Goal: Task Accomplishment & Management: Complete application form

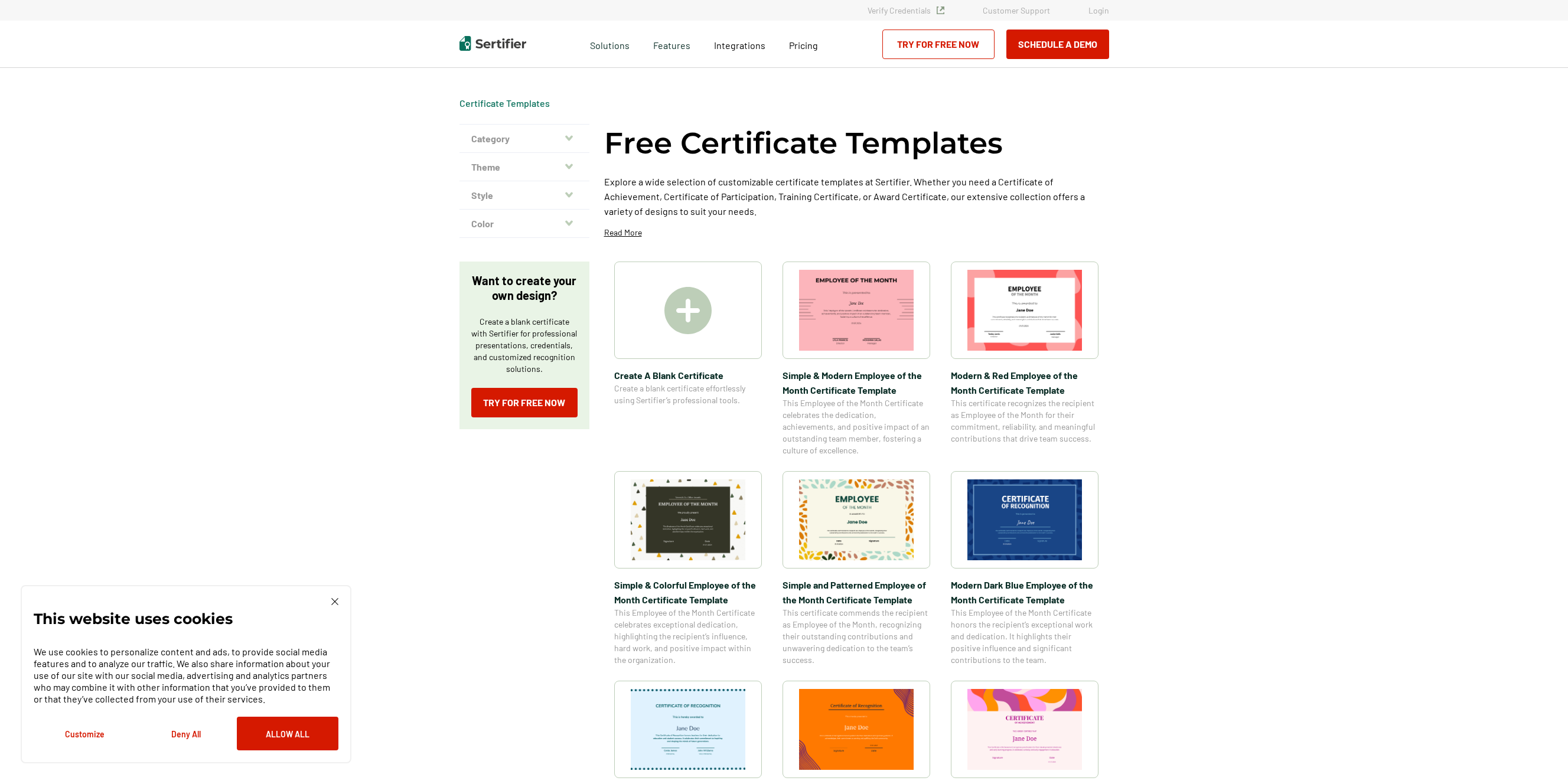
click at [1012, 522] on img at bounding box center [1024, 519] width 115 height 81
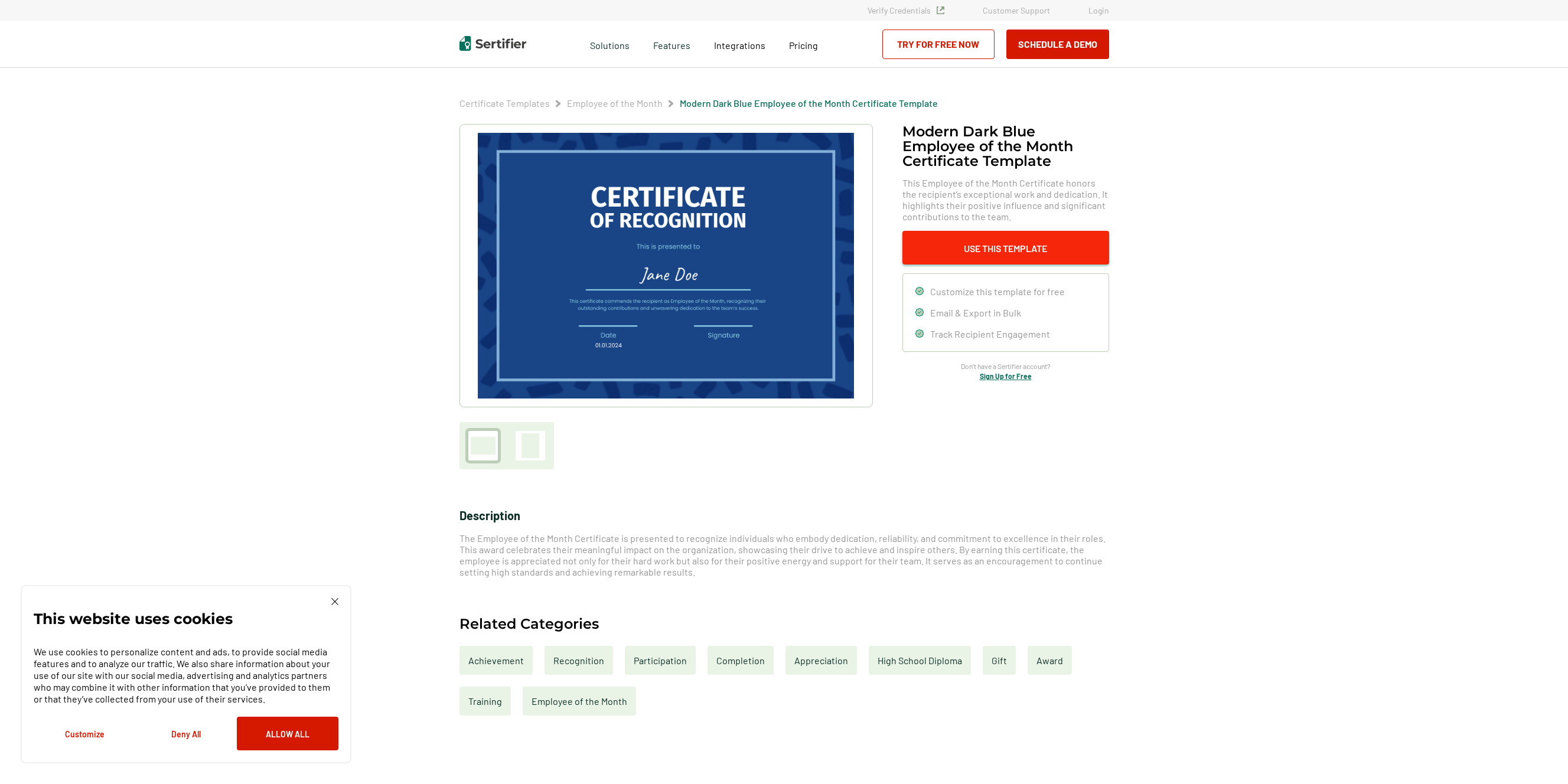
click at [979, 245] on button "Use This Template" at bounding box center [1005, 248] width 207 height 34
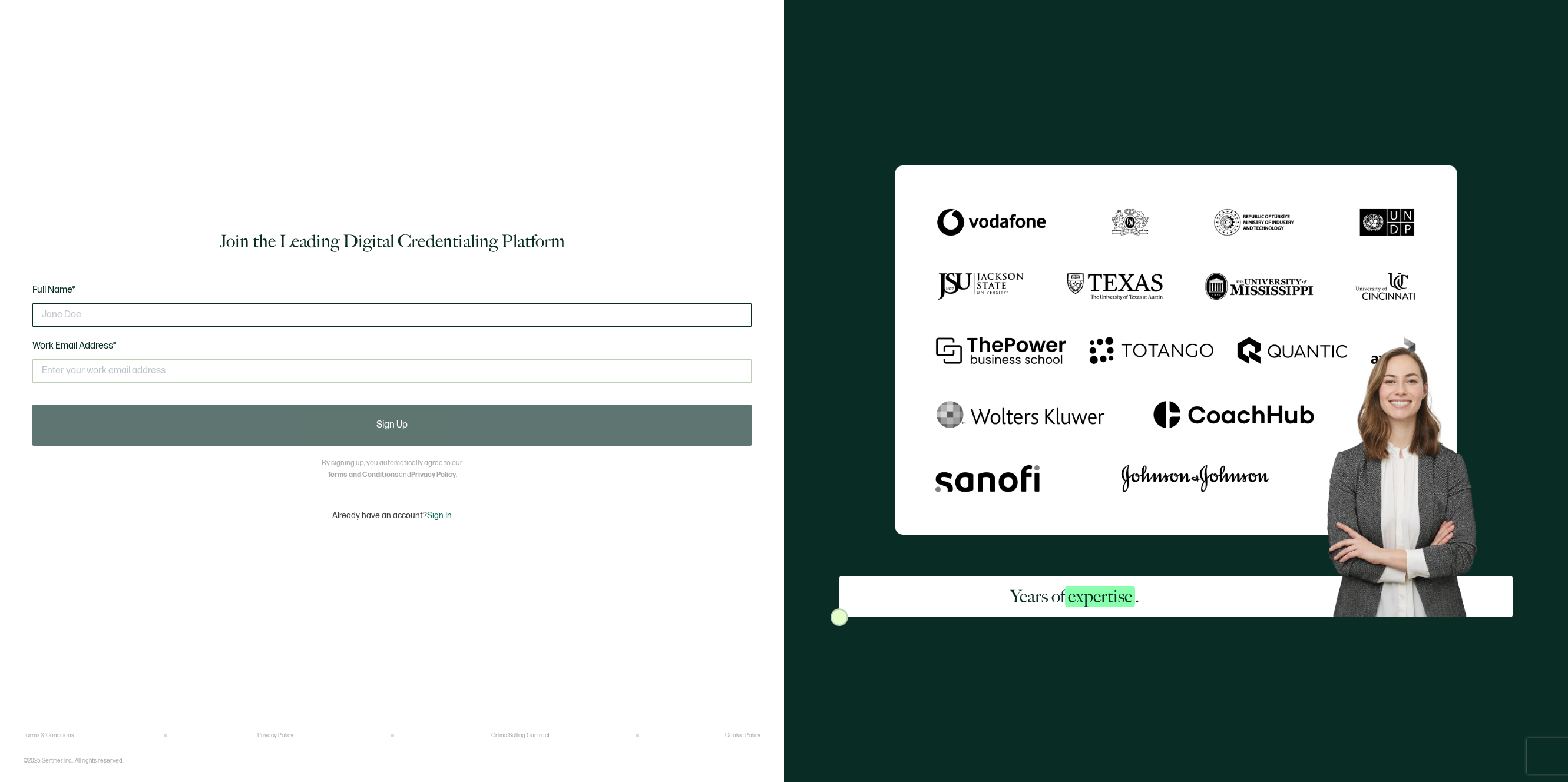
drag, startPoint x: 76, startPoint y: 313, endPoint x: 86, endPoint y: 313, distance: 10.0
click at [78, 313] on input "text" at bounding box center [392, 315] width 719 height 24
drag, startPoint x: 72, startPoint y: 315, endPoint x: 26, endPoint y: 313, distance: 46.0
click at [26, 313] on div "Join the Leading Digital Credentialing Platform Full Name* [PERSON_NAME] Work E…" at bounding box center [392, 374] width 737 height 714
type input "[PERSON_NAME]"
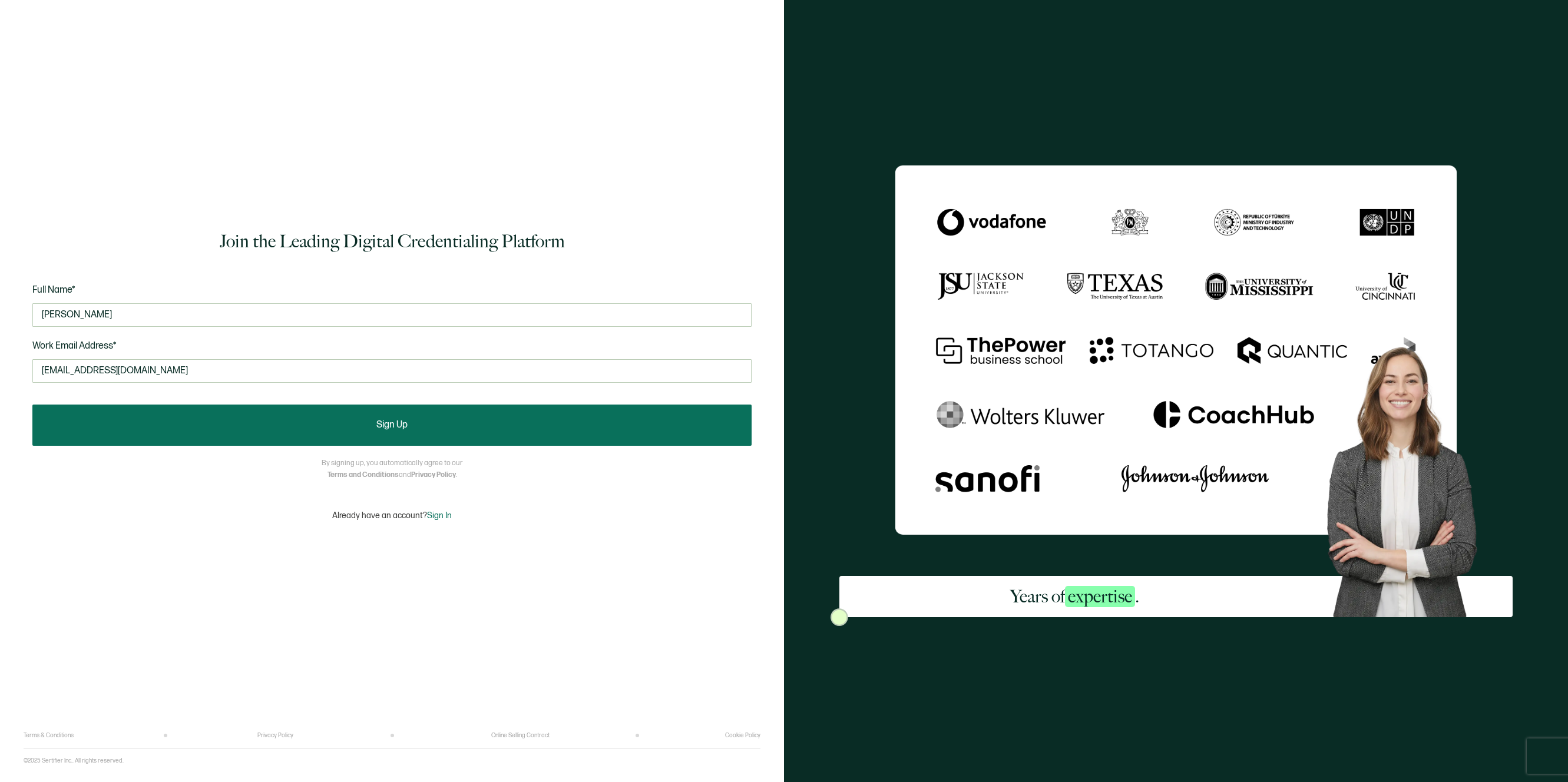
type input "[EMAIL_ADDRESS][DOMAIN_NAME]"
click at [397, 429] on span "Sign Up" at bounding box center [392, 424] width 31 height 9
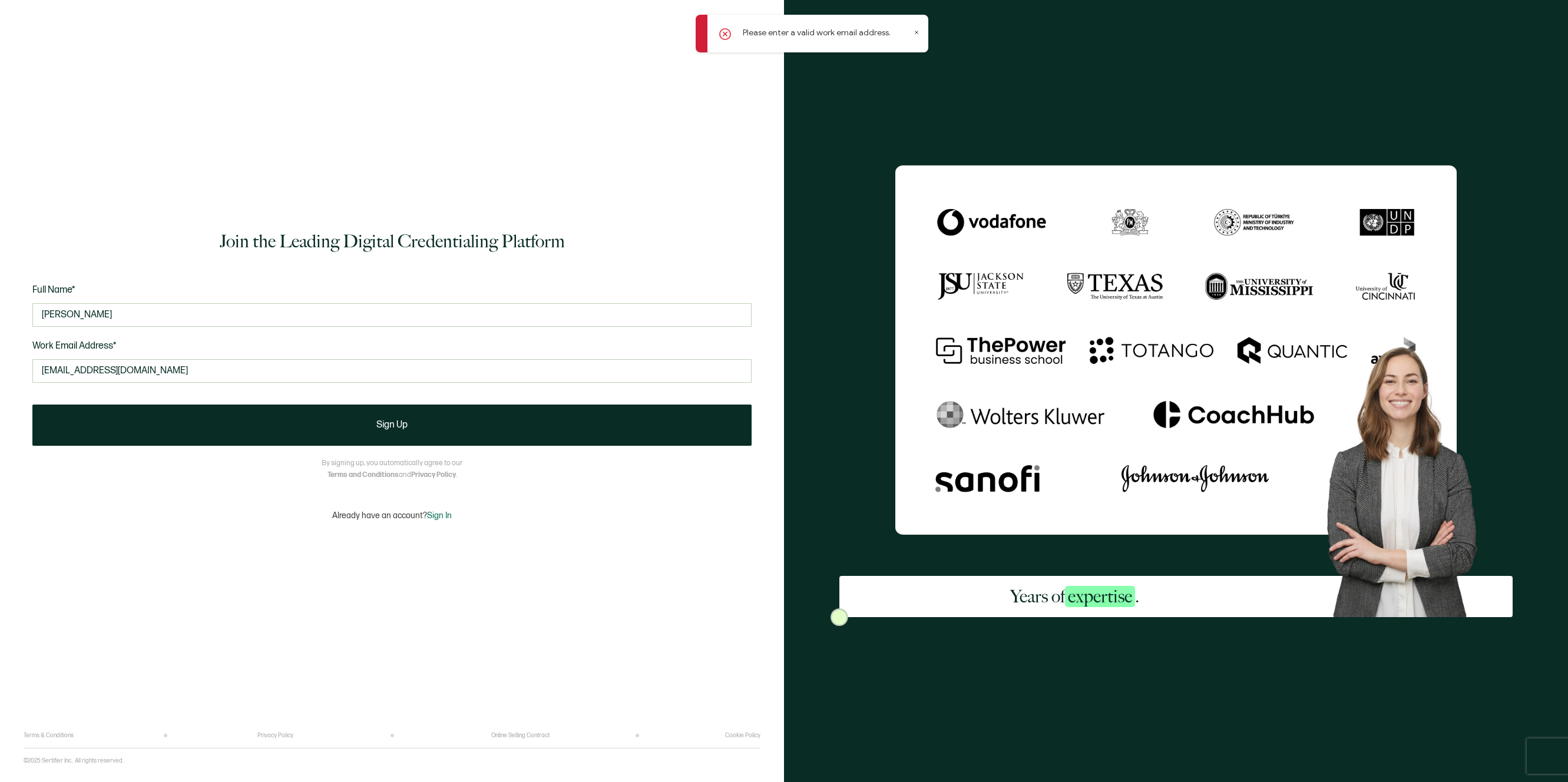
click at [920, 33] on div "Please enter a valid work email address." at bounding box center [812, 33] width 232 height 37
click at [916, 32] on icon at bounding box center [916, 32] width 6 height 6
